Goal: Navigation & Orientation: Find specific page/section

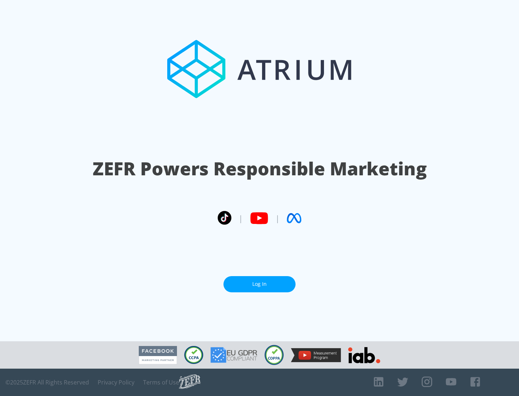
click at [260, 284] on link "Log In" at bounding box center [259, 284] width 72 height 16
